Goal: Task Accomplishment & Management: Manage account settings

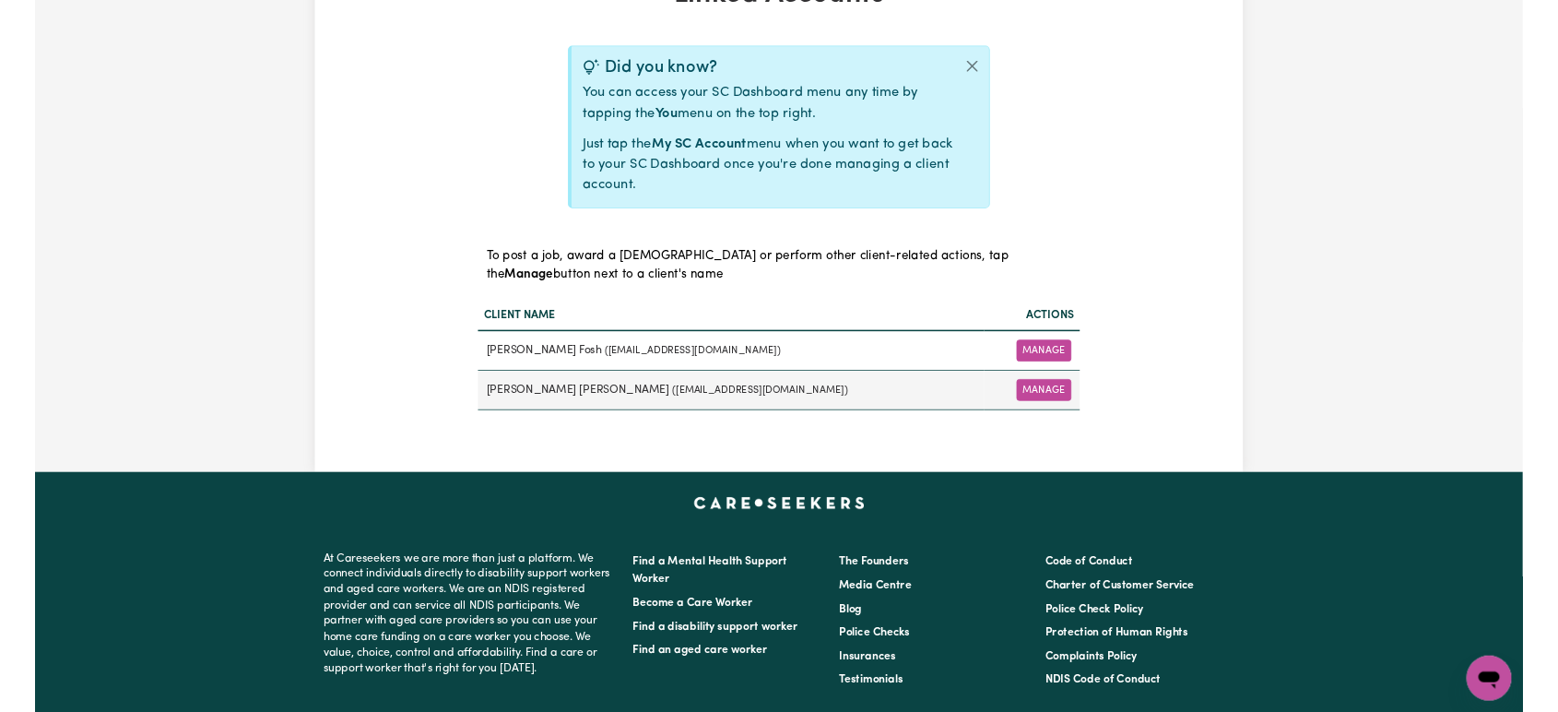
scroll to position [512, 0]
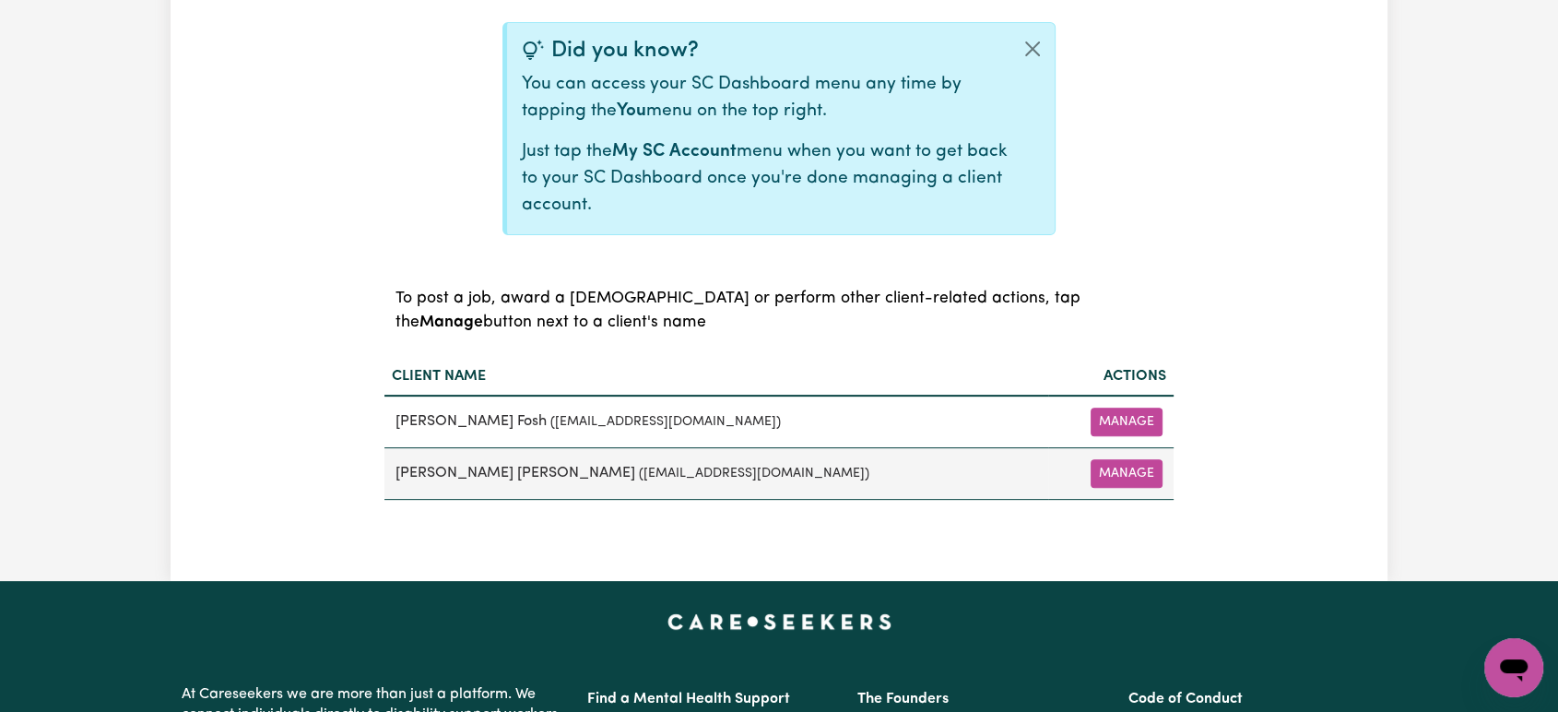
click at [1454, 373] on div "Linked Accounts Did you know? You can access your SC Dashboard menu any time by…" at bounding box center [779, 231] width 1558 height 699
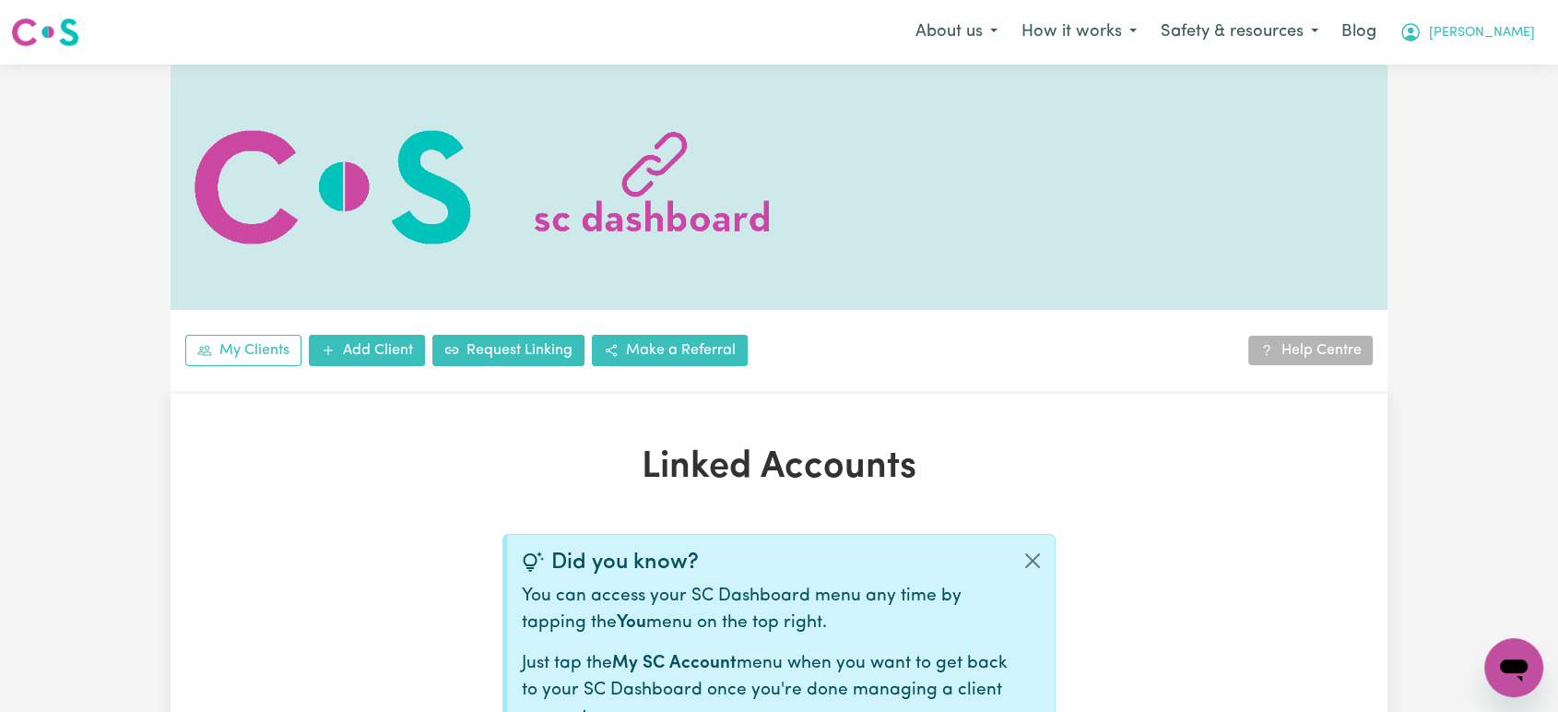
click at [1525, 34] on span "[PERSON_NAME]" at bounding box center [1482, 33] width 106 height 20
click at [1479, 113] on link "Logout" at bounding box center [1474, 106] width 146 height 35
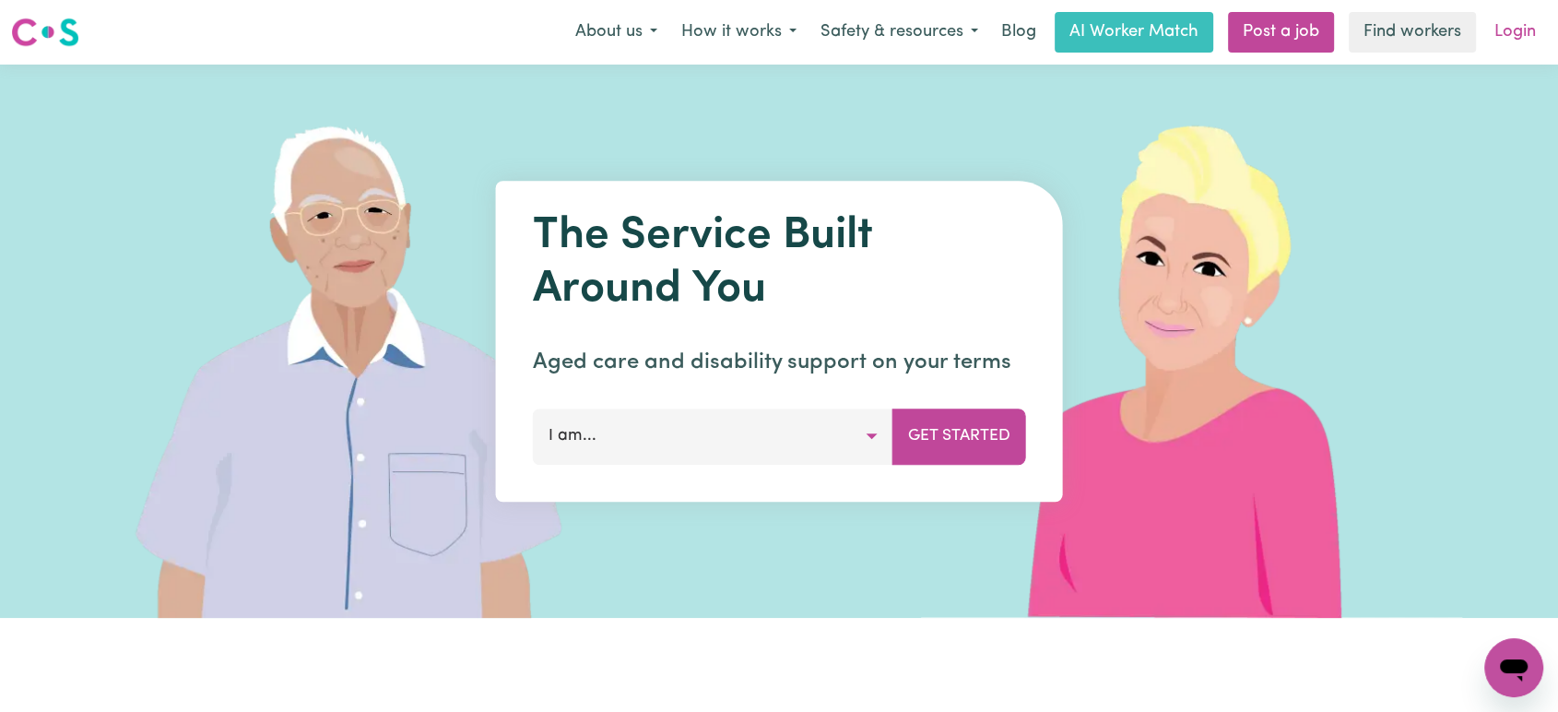
click at [1516, 42] on link "Login" at bounding box center [1516, 32] width 64 height 41
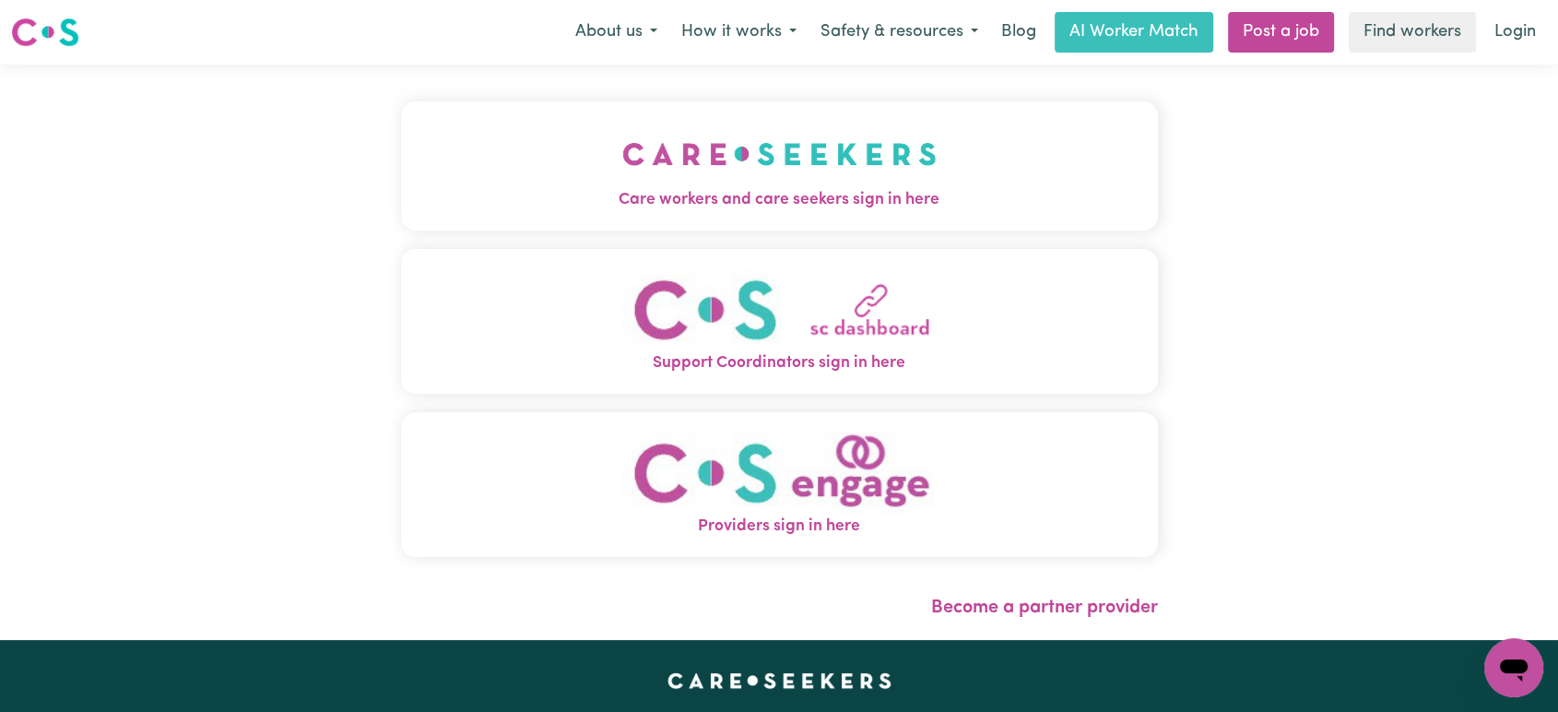
click at [751, 186] on img "Care workers and care seekers sign in here" at bounding box center [779, 154] width 314 height 68
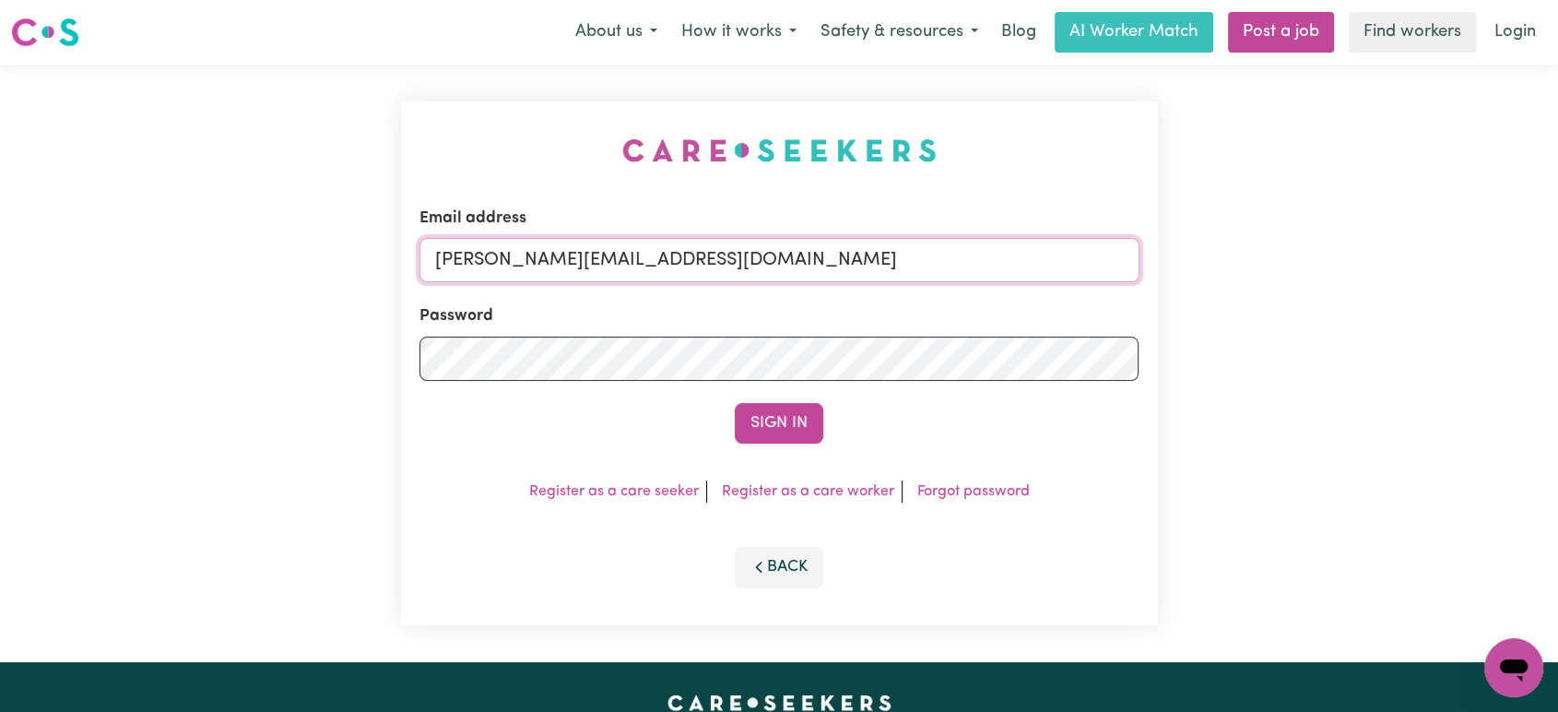
click at [783, 257] on input "[PERSON_NAME][EMAIL_ADDRESS][DOMAIN_NAME]" at bounding box center [780, 260] width 720 height 44
drag, startPoint x: 870, startPoint y: 260, endPoint x: 529, endPoint y: 254, distance: 341.2
click at [529, 254] on input "[EMAIL_ADDRESS][DOMAIN_NAME]" at bounding box center [780, 260] width 720 height 44
type input "[EMAIL_ADDRESS][DOMAIN_NAME]"
click at [735, 403] on button "Sign In" at bounding box center [779, 423] width 89 height 41
